Goal: Task Accomplishment & Management: Use online tool/utility

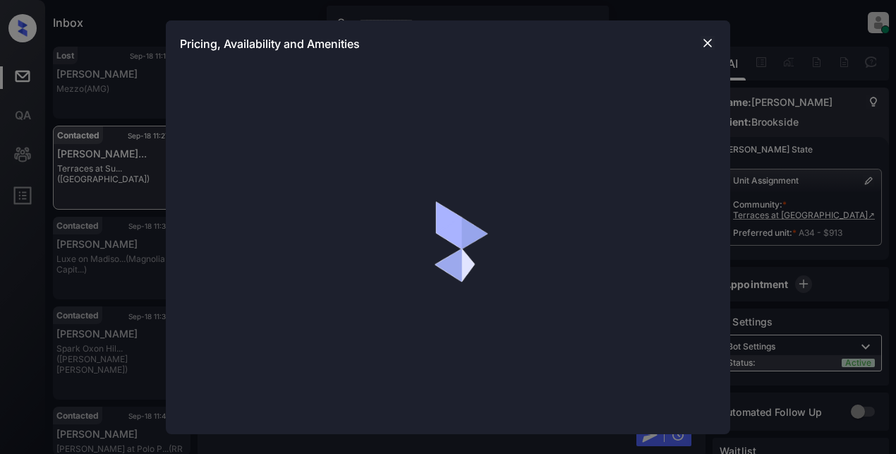
scroll to position [2055, 0]
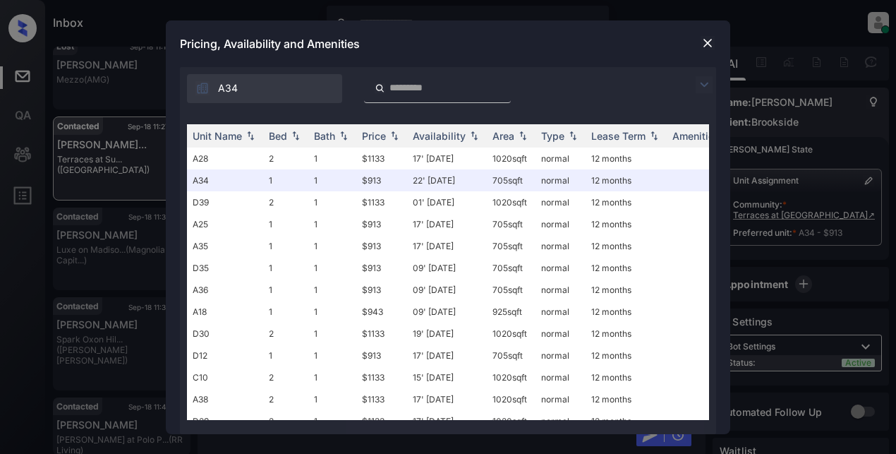
drag, startPoint x: 68, startPoint y: 97, endPoint x: 122, endPoint y: 103, distance: 54.6
click at [68, 102] on div "**********" at bounding box center [448, 227] width 896 height 454
click at [712, 42] on img at bounding box center [707, 43] width 14 height 14
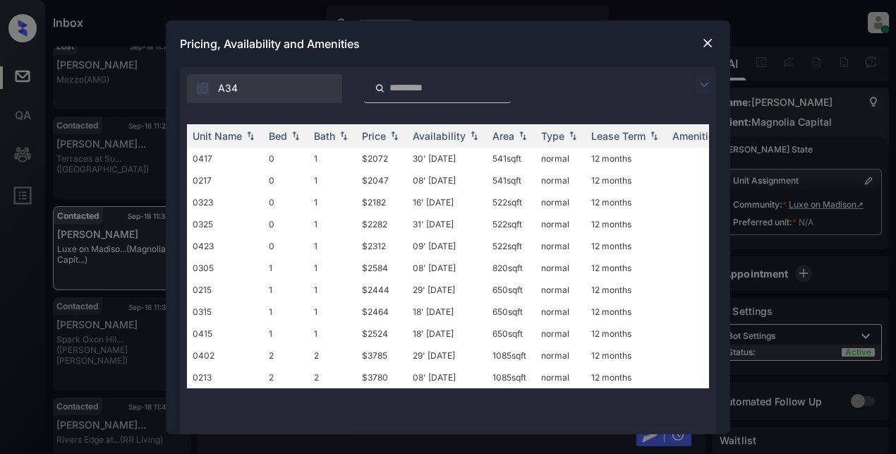
click at [263, 61] on div "Pricing, Availability and Amenities" at bounding box center [448, 43] width 564 height 47
click at [711, 41] on img at bounding box center [707, 43] width 14 height 14
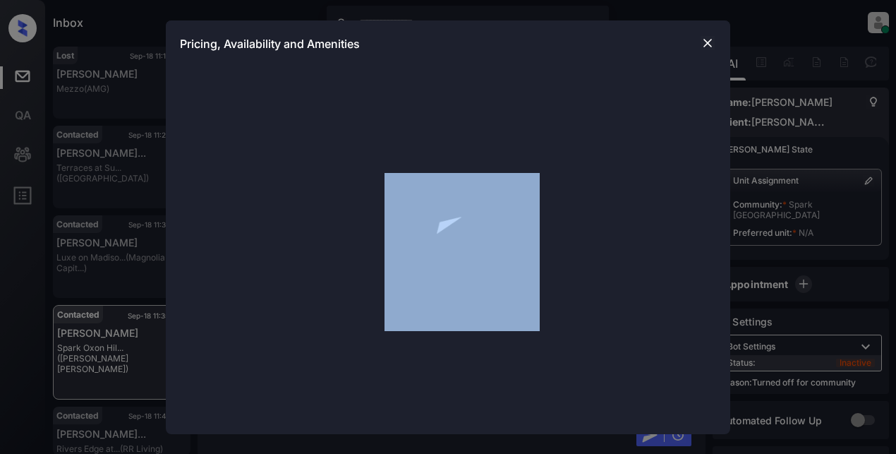
scroll to position [916, 0]
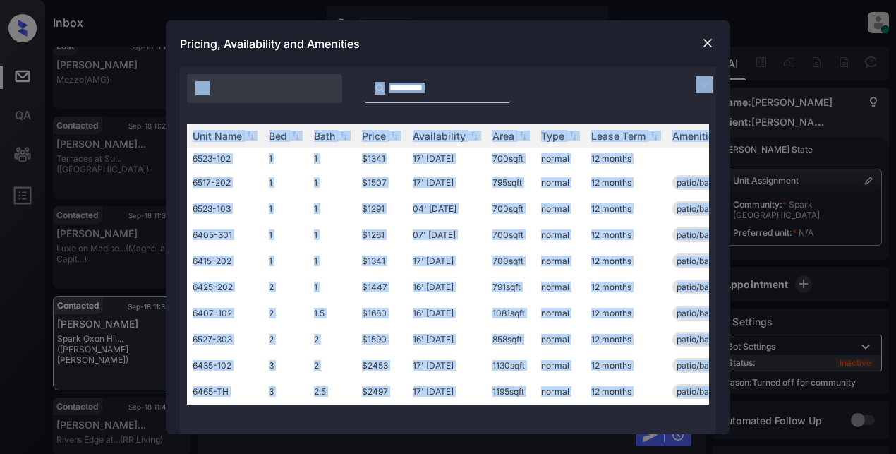
click at [636, 70] on div at bounding box center [448, 85] width 536 height 36
click at [672, 113] on div "Unit Name Bed Bath Price Availability Area Type Lease Term Amenities 6523-102 1…" at bounding box center [448, 272] width 536 height 324
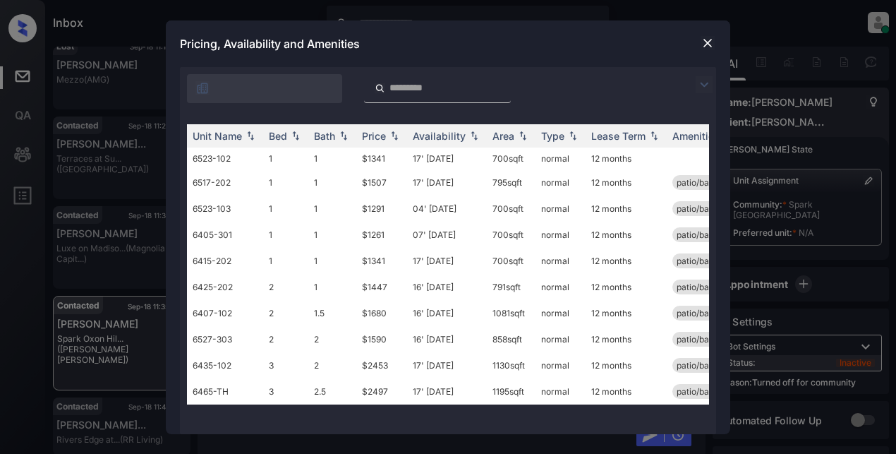
click at [703, 82] on img at bounding box center [703, 84] width 17 height 17
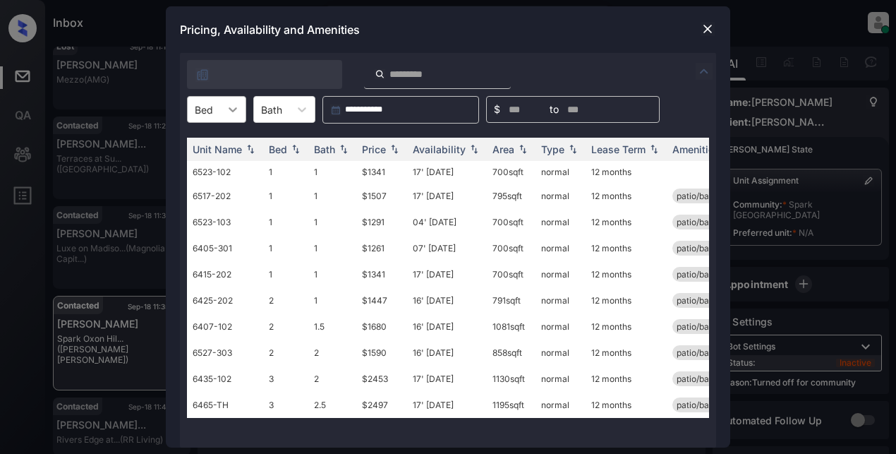
click at [234, 118] on div at bounding box center [232, 109] width 25 height 25
drag, startPoint x: 209, startPoint y: 193, endPoint x: 232, endPoint y: 184, distance: 24.1
click at [209, 193] on div "3" at bounding box center [216, 194] width 59 height 25
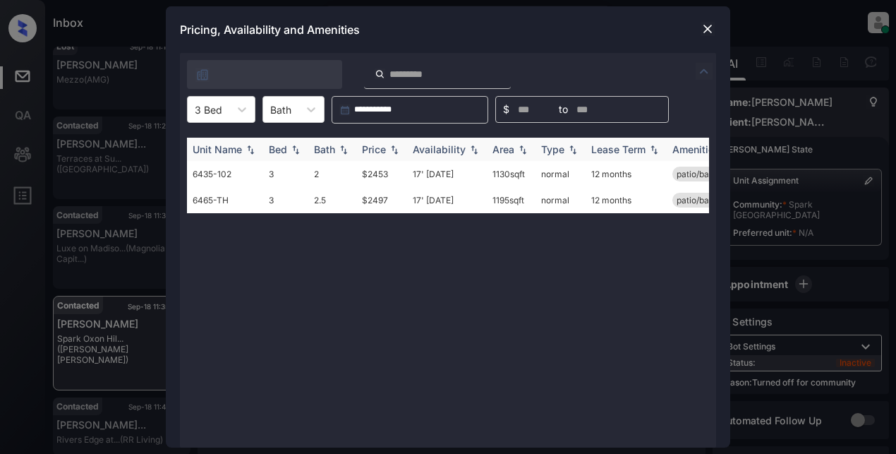
click at [387, 150] on div "Price" at bounding box center [382, 149] width 40 height 12
click at [379, 176] on td "$2453" at bounding box center [381, 174] width 51 height 26
click at [380, 177] on td "$2453" at bounding box center [381, 174] width 51 height 26
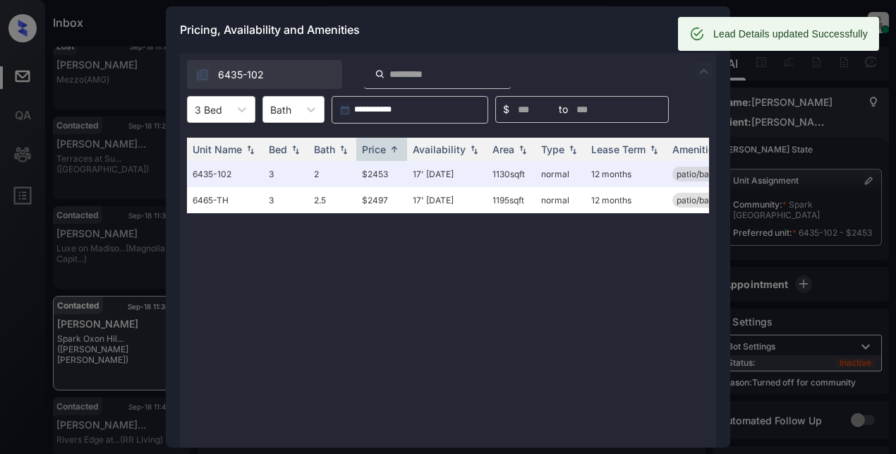
click at [707, 27] on div "Lead Details updated Successfully" at bounding box center [778, 34] width 201 height 34
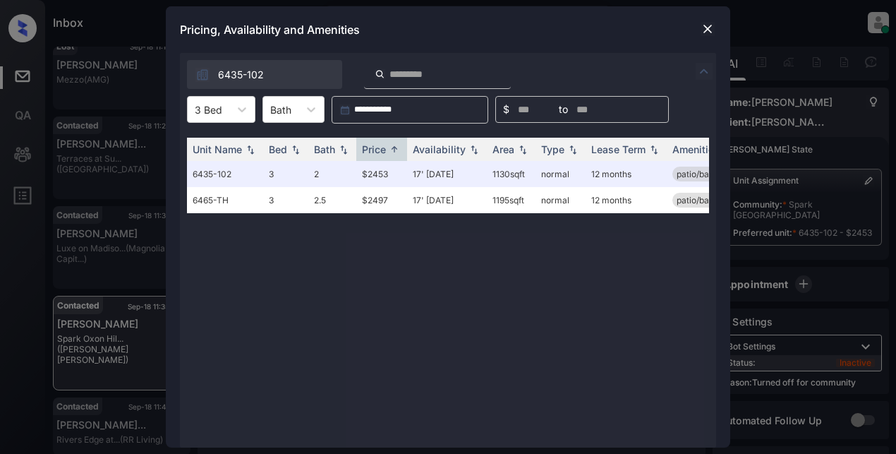
click at [595, 42] on div "Pricing, Availability and Amenities" at bounding box center [448, 29] width 564 height 47
click at [709, 28] on img at bounding box center [707, 29] width 14 height 14
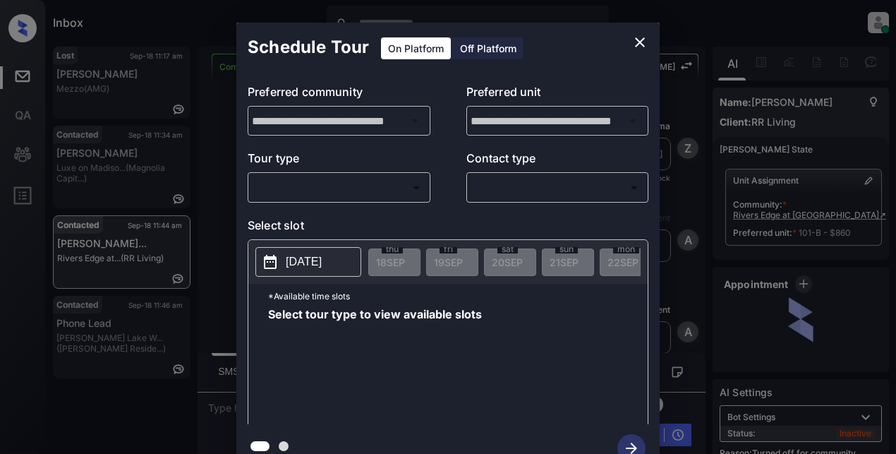
scroll to position [1445, 0]
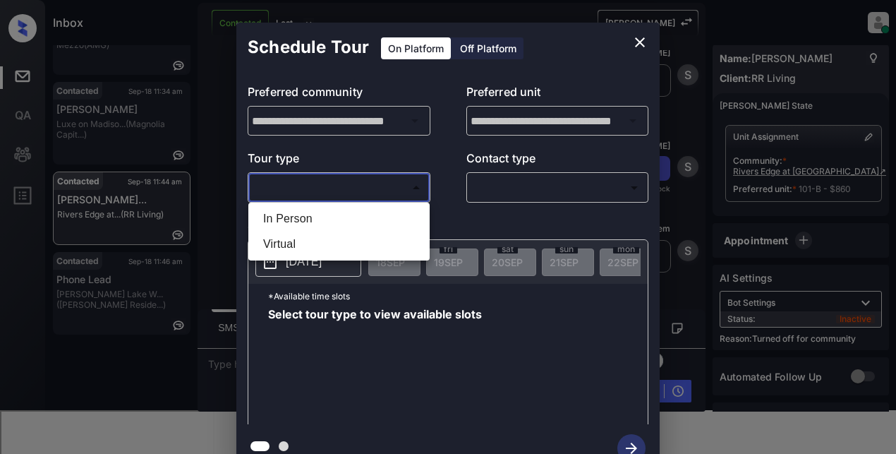
click at [284, 195] on body "Inbox Lyzzelle M. Ceralde Online Set yourself offline Set yourself on break Pro…" at bounding box center [448, 227] width 896 height 454
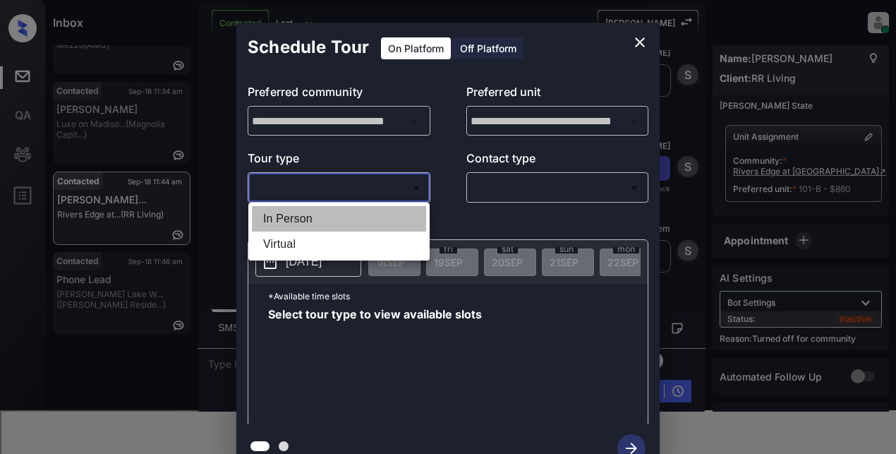
drag, startPoint x: 291, startPoint y: 216, endPoint x: 406, endPoint y: 207, distance: 116.0
click at [293, 216] on li "In Person" at bounding box center [339, 218] width 174 height 25
type input "********"
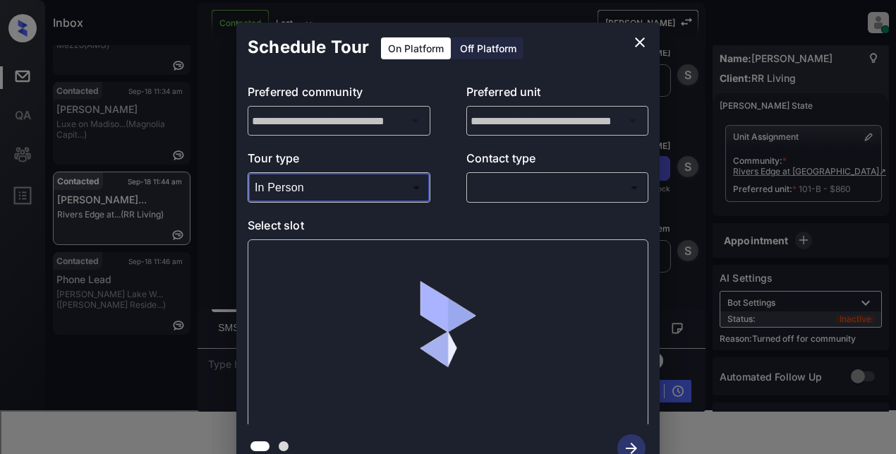
click at [525, 190] on body "Inbox Lyzzelle M. Ceralde Online Set yourself offline Set yourself on break Pro…" at bounding box center [448, 227] width 896 height 454
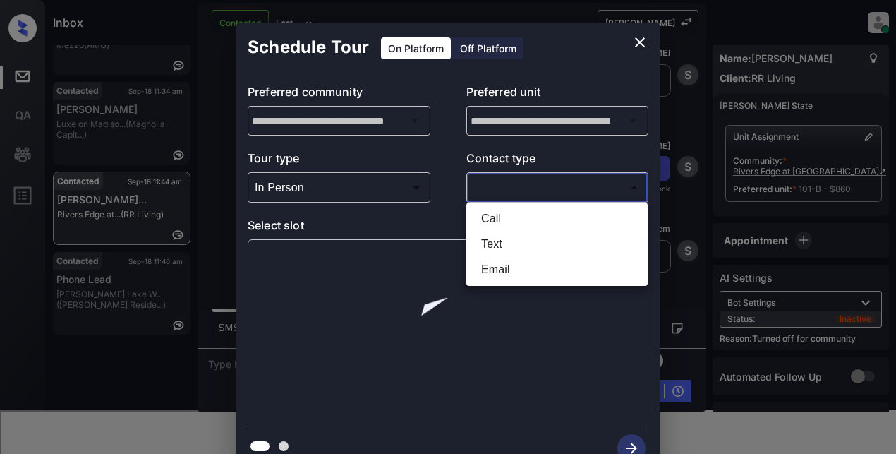
click at [498, 246] on li "Text" at bounding box center [557, 243] width 174 height 25
type input "****"
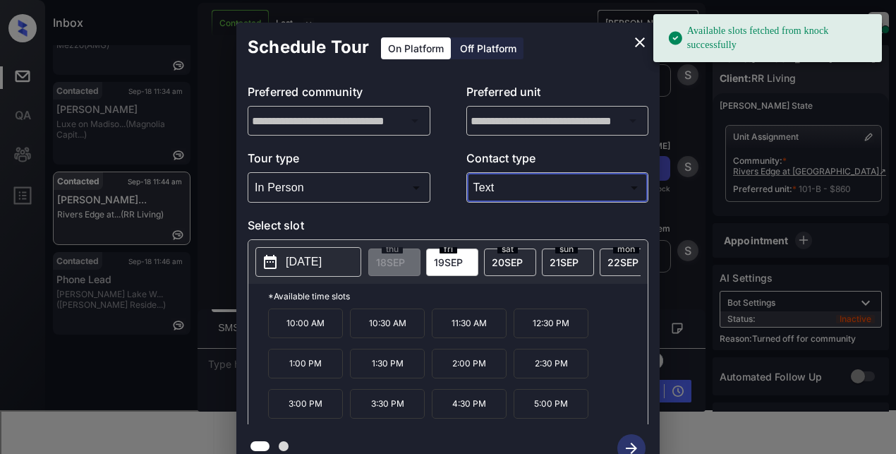
click at [312, 258] on p "2025-09-19" at bounding box center [304, 261] width 36 height 17
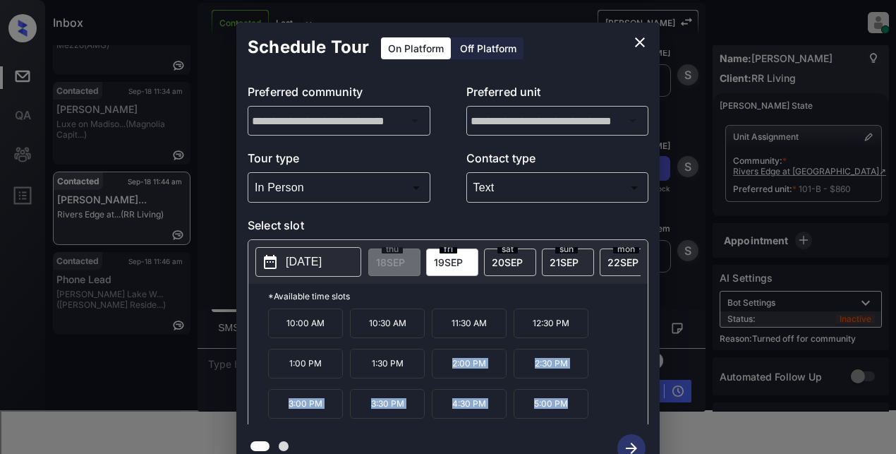
drag, startPoint x: 446, startPoint y: 367, endPoint x: 580, endPoint y: 444, distance: 153.9
click at [580, 444] on div "**********" at bounding box center [447, 247] width 423 height 449
copy div "2:00 PM 2:30 PM 3:00 PM 3:30 PM 4:30 PM 5:00 PM"
click at [636, 39] on icon "close" at bounding box center [640, 42] width 10 height 10
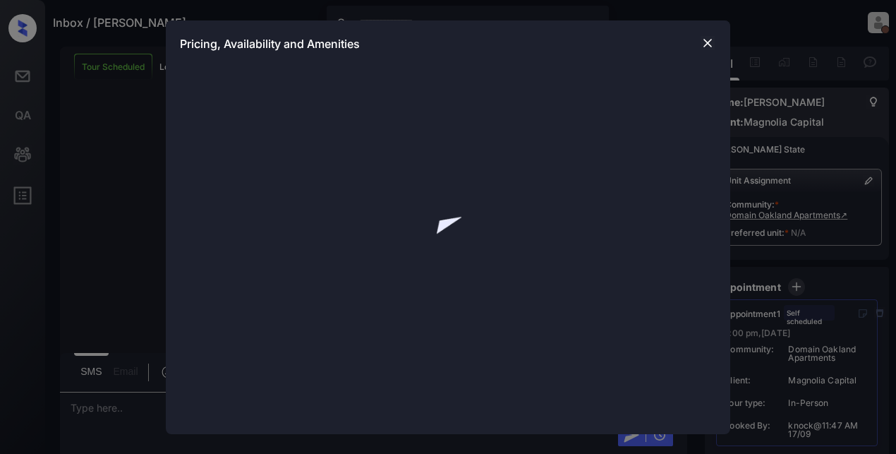
scroll to position [4081, 0]
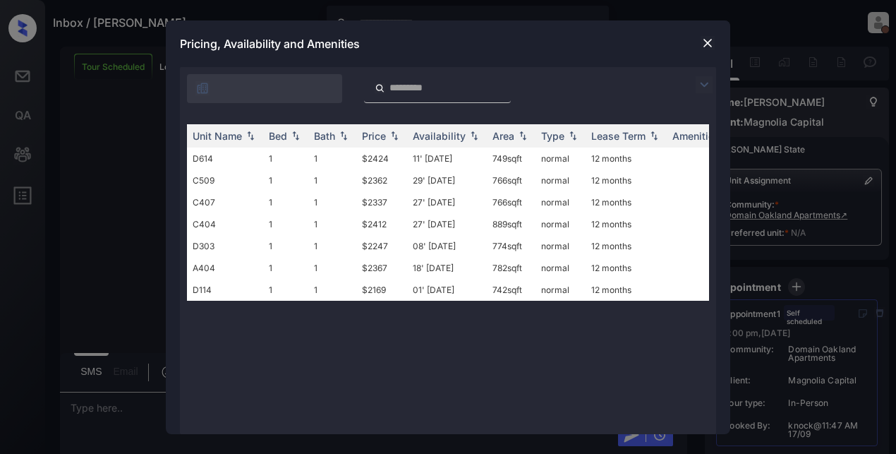
click at [705, 88] on img at bounding box center [703, 84] width 17 height 17
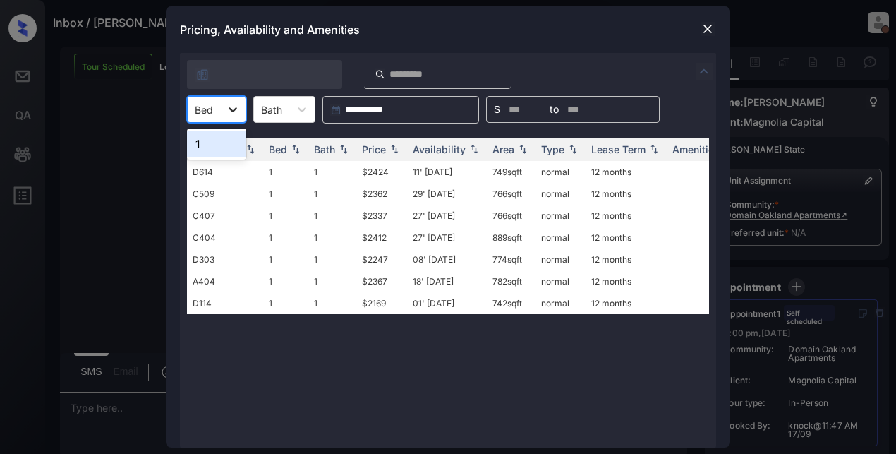
click at [240, 110] on div at bounding box center [232, 109] width 25 height 25
click at [221, 150] on div "1" at bounding box center [216, 143] width 59 height 25
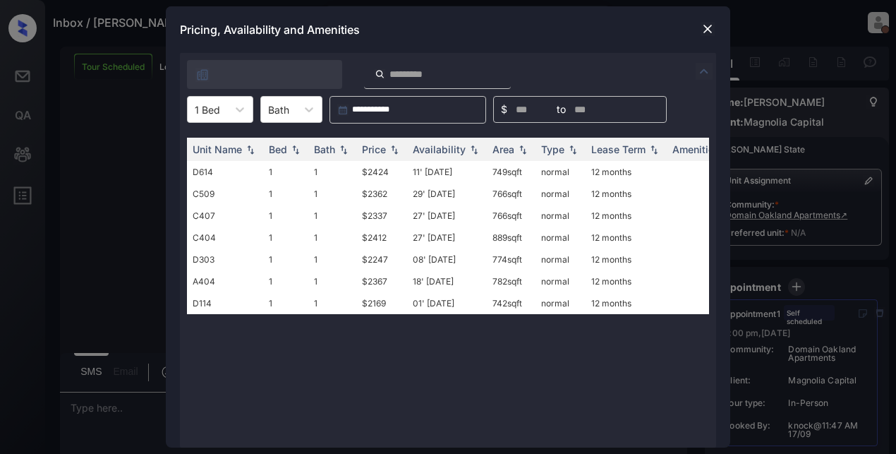
click at [703, 28] on img at bounding box center [707, 29] width 14 height 14
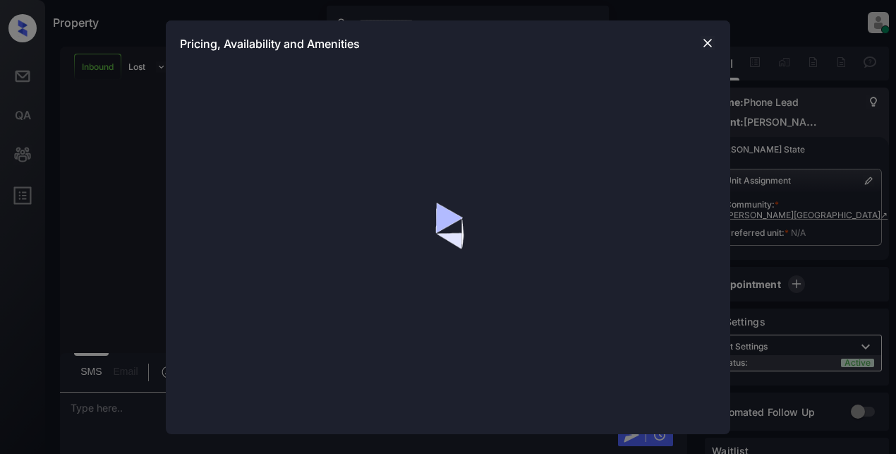
scroll to position [141, 0]
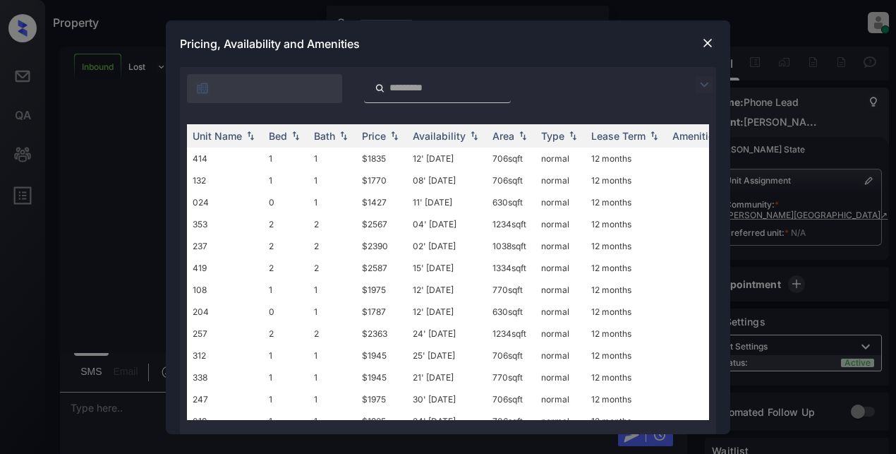
click at [702, 85] on img at bounding box center [703, 84] width 17 height 17
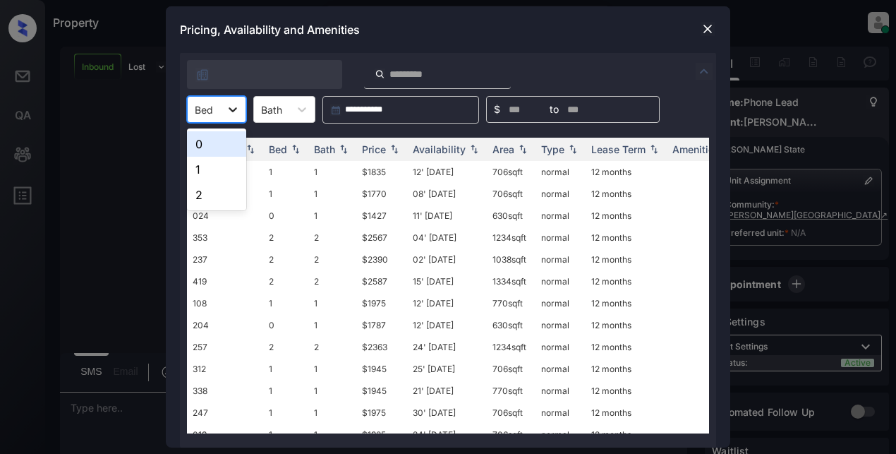
click at [235, 109] on icon at bounding box center [233, 109] width 8 height 5
click at [223, 150] on div "0" at bounding box center [216, 143] width 59 height 25
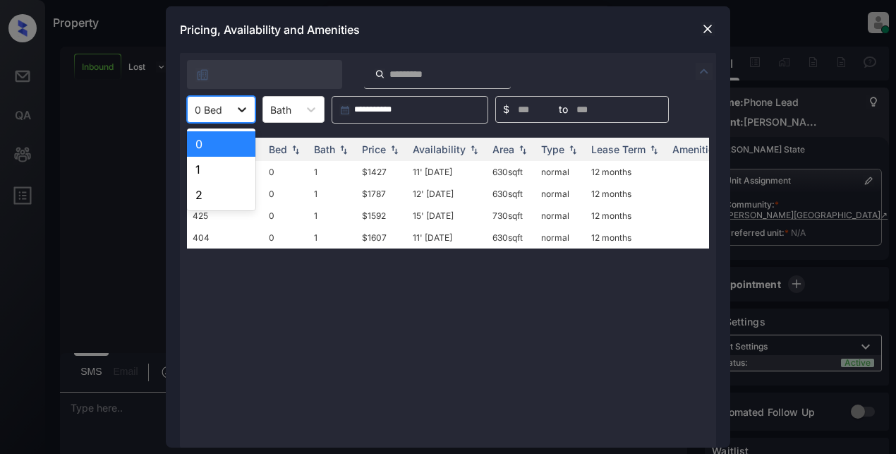
click at [238, 108] on icon at bounding box center [242, 109] width 8 height 5
click at [216, 164] on div "1" at bounding box center [221, 169] width 68 height 25
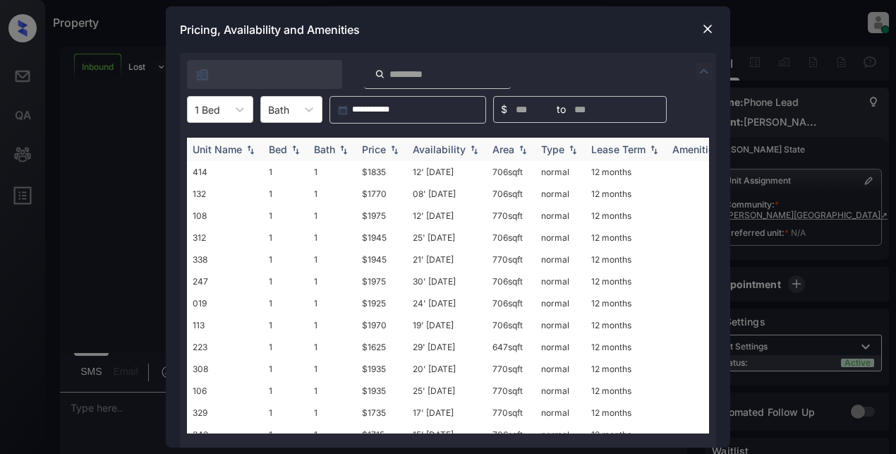
click at [367, 145] on div "Price" at bounding box center [374, 149] width 24 height 12
click at [364, 145] on div "Price" at bounding box center [374, 149] width 24 height 12
click at [379, 303] on td "$1925" at bounding box center [381, 303] width 51 height 22
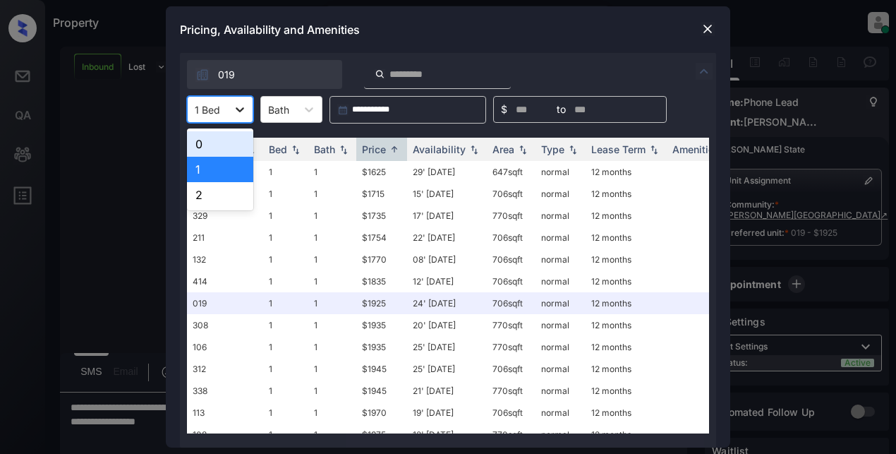
click at [240, 110] on icon at bounding box center [240, 109] width 8 height 5
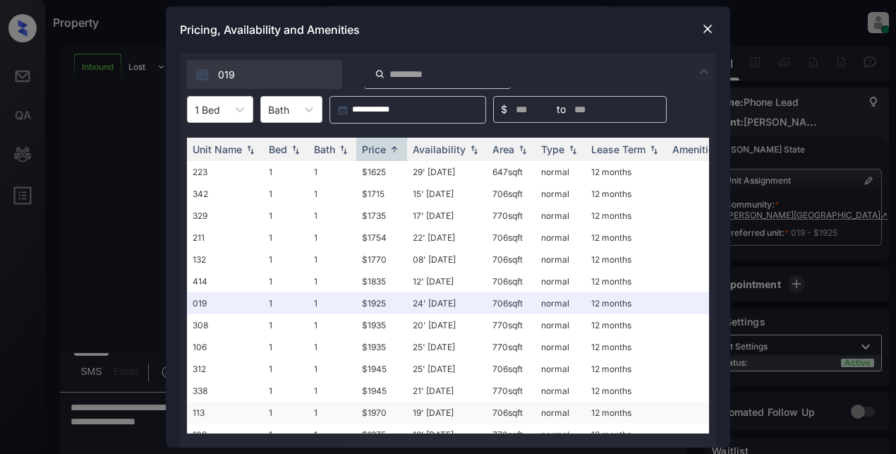
click at [374, 413] on td "$1970" at bounding box center [381, 412] width 51 height 22
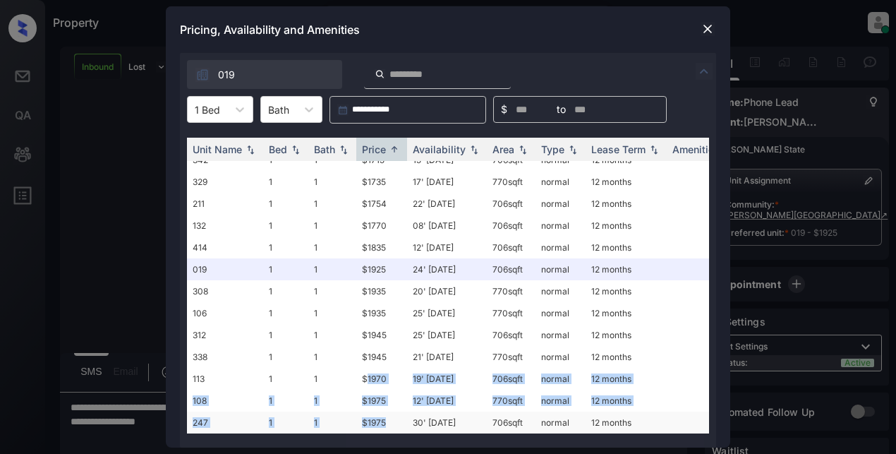
click at [375, 416] on tbody "223 1 1 $1625 29' [DATE] 647 sqft normal 12 months 342 1 1 $1715 15' [DATE] 706…" at bounding box center [555, 280] width 737 height 306
click at [382, 368] on td "$1970" at bounding box center [381, 378] width 51 height 22
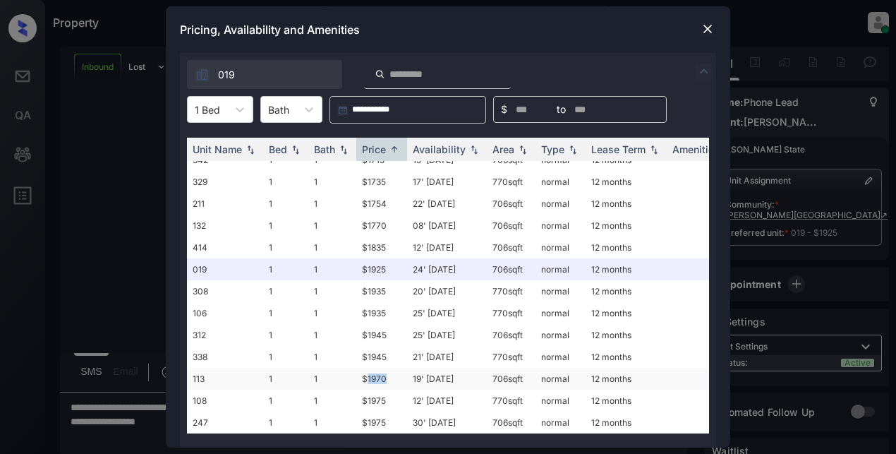
click at [384, 367] on td "$1970" at bounding box center [381, 378] width 51 height 22
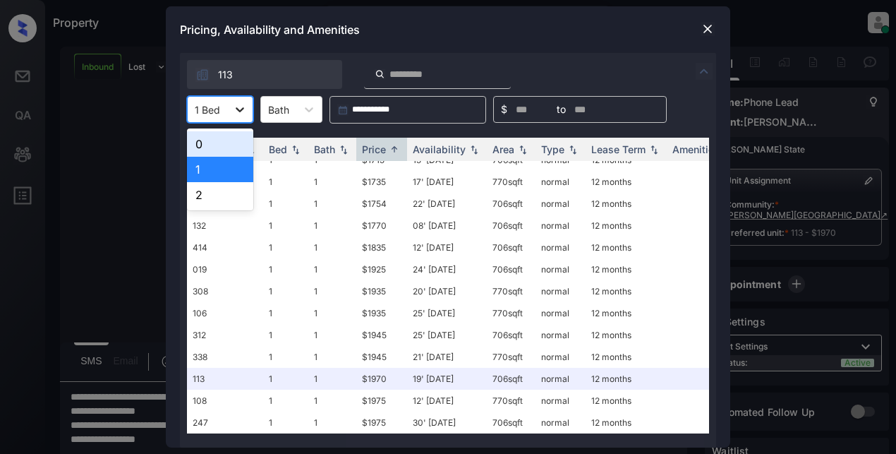
click at [239, 109] on icon at bounding box center [240, 109] width 14 height 14
click at [209, 146] on div "0" at bounding box center [220, 143] width 66 height 25
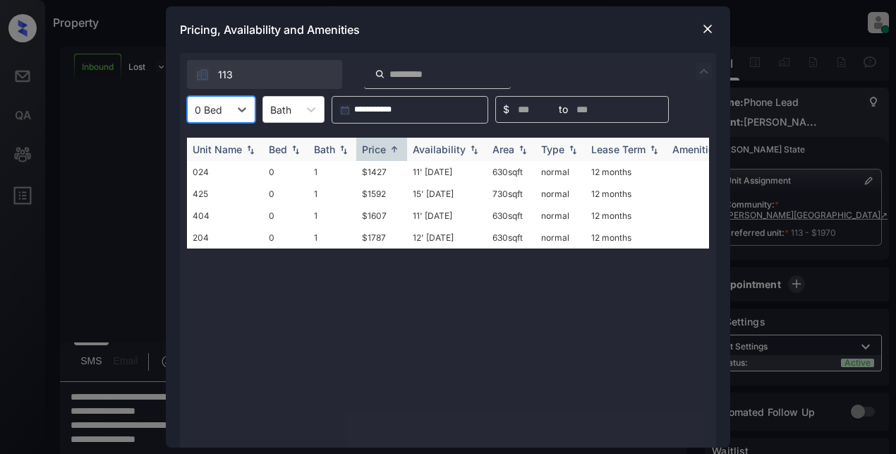
scroll to position [0, 0]
click at [713, 34] on img at bounding box center [707, 29] width 14 height 14
